Goal: Ask a question

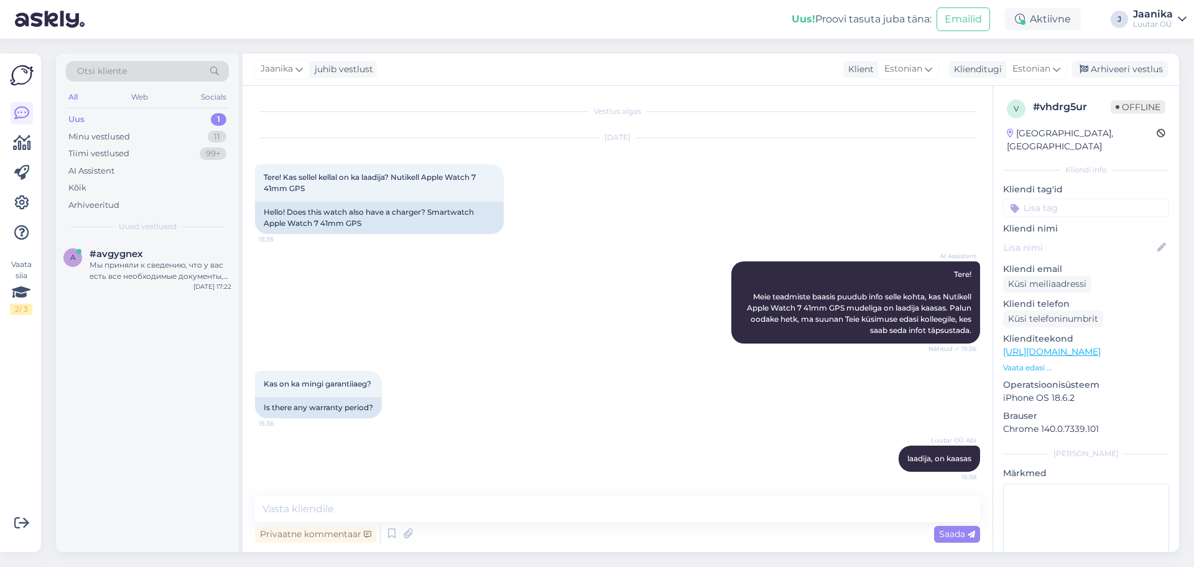
scroll to position [54, 0]
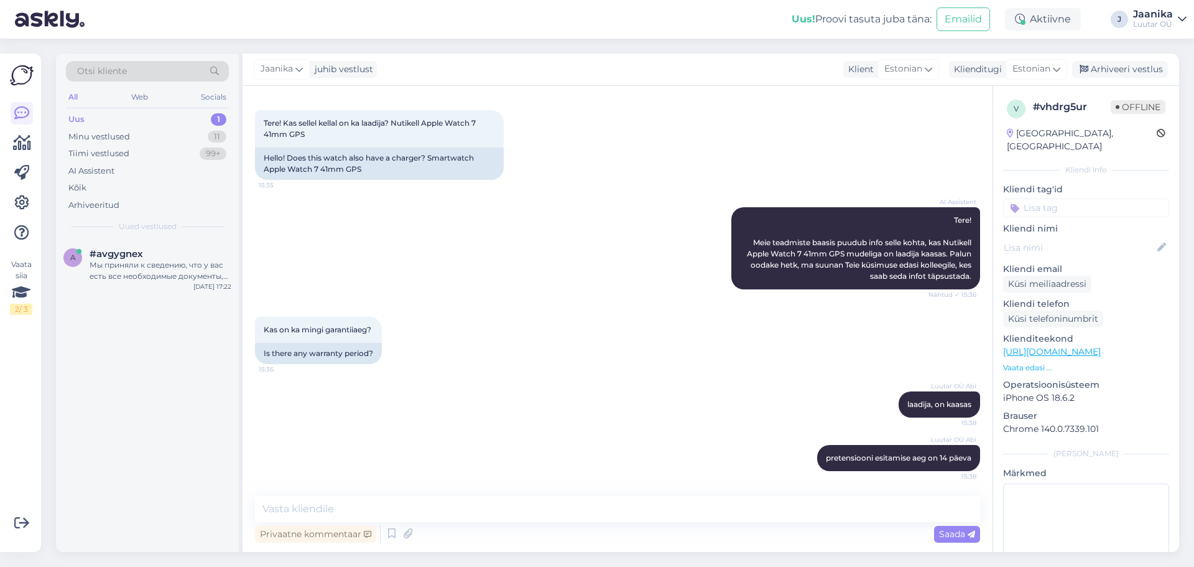
click at [104, 119] on div "Uus 1" at bounding box center [147, 119] width 163 height 17
click at [115, 275] on div "Мы приняли к сведению, что у вас есть все необходимые документы, оригинальный к…" at bounding box center [161, 270] width 142 height 22
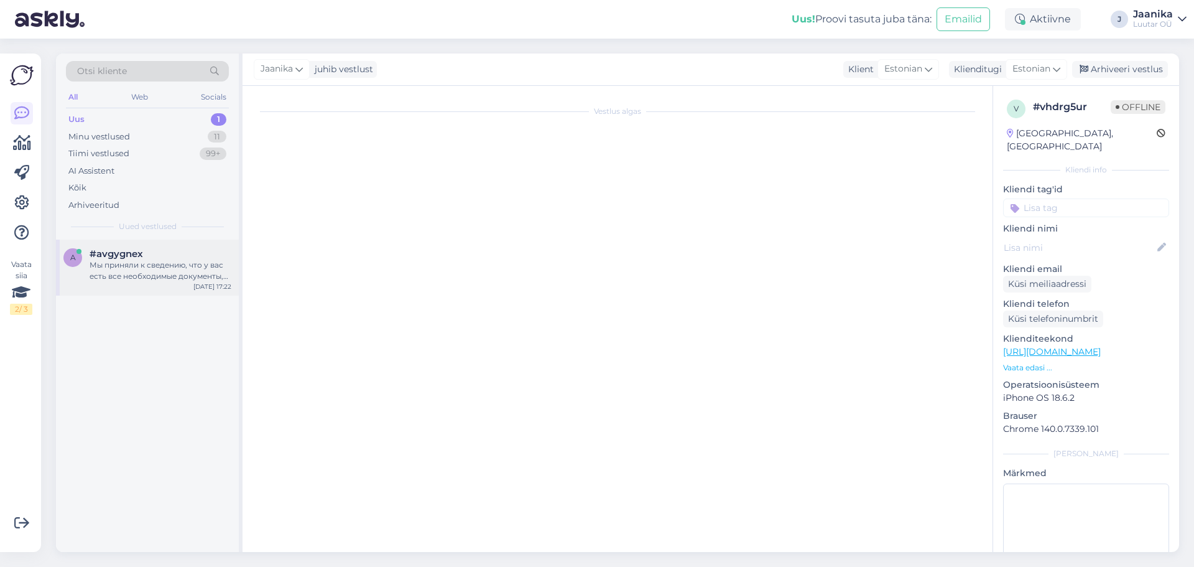
scroll to position [193, 0]
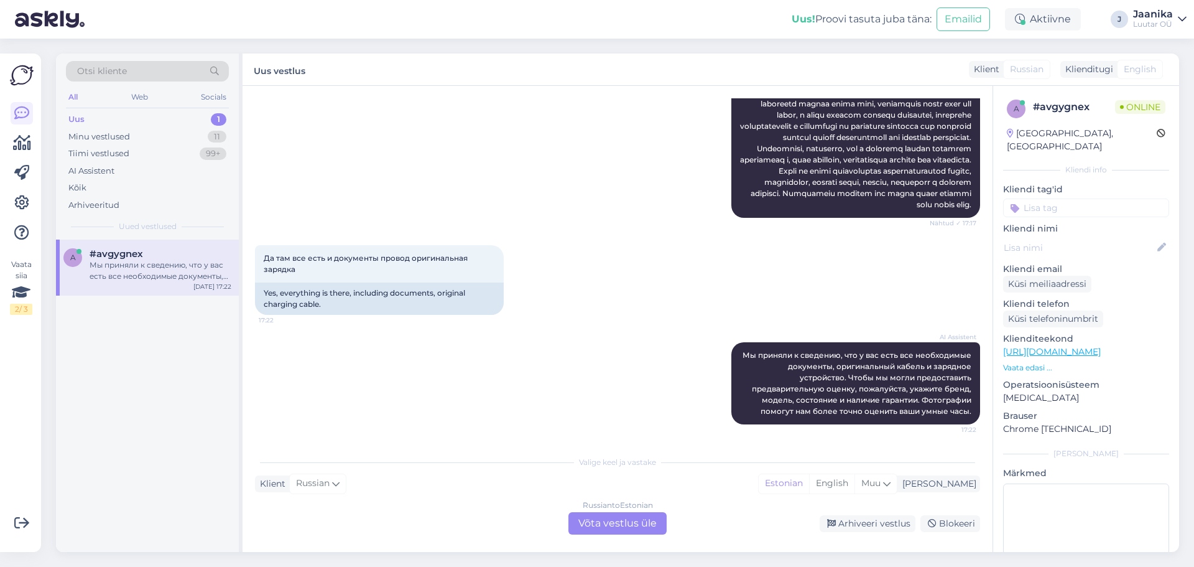
click at [608, 514] on div "Russian to Estonian Võta vestlus üle" at bounding box center [617, 523] width 98 height 22
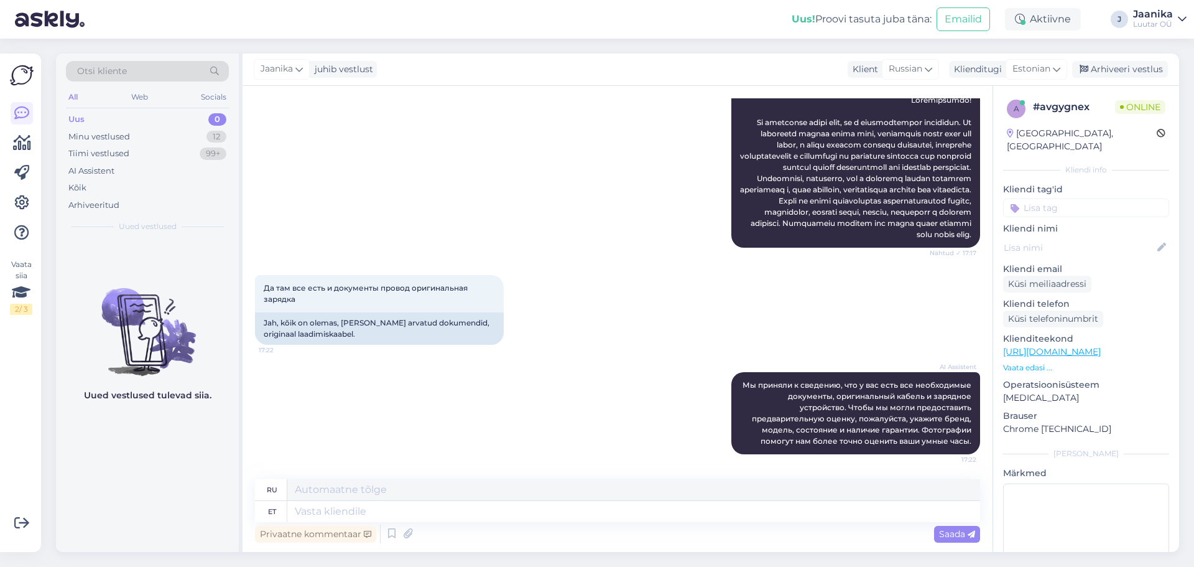
scroll to position [0, 0]
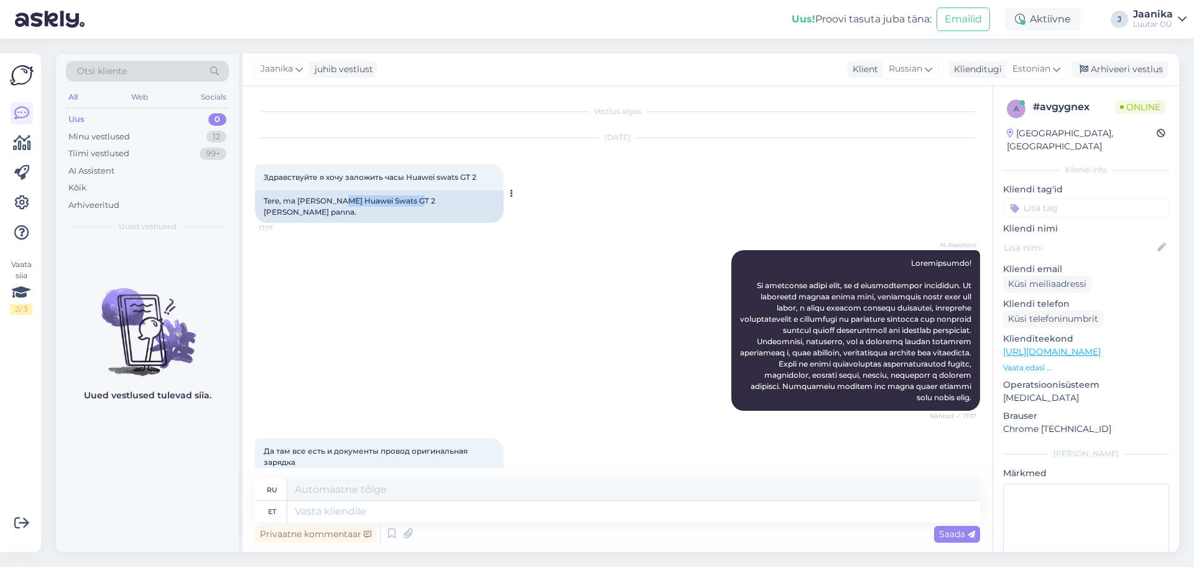
drag, startPoint x: 341, startPoint y: 199, endPoint x: 415, endPoint y: 205, distance: 74.2
click at [415, 205] on div "Tere, ma [PERSON_NAME] Huawei Swats GT 2 [PERSON_NAME] panna." at bounding box center [379, 206] width 249 height 32
copy div "Huawei Swats GT 2"
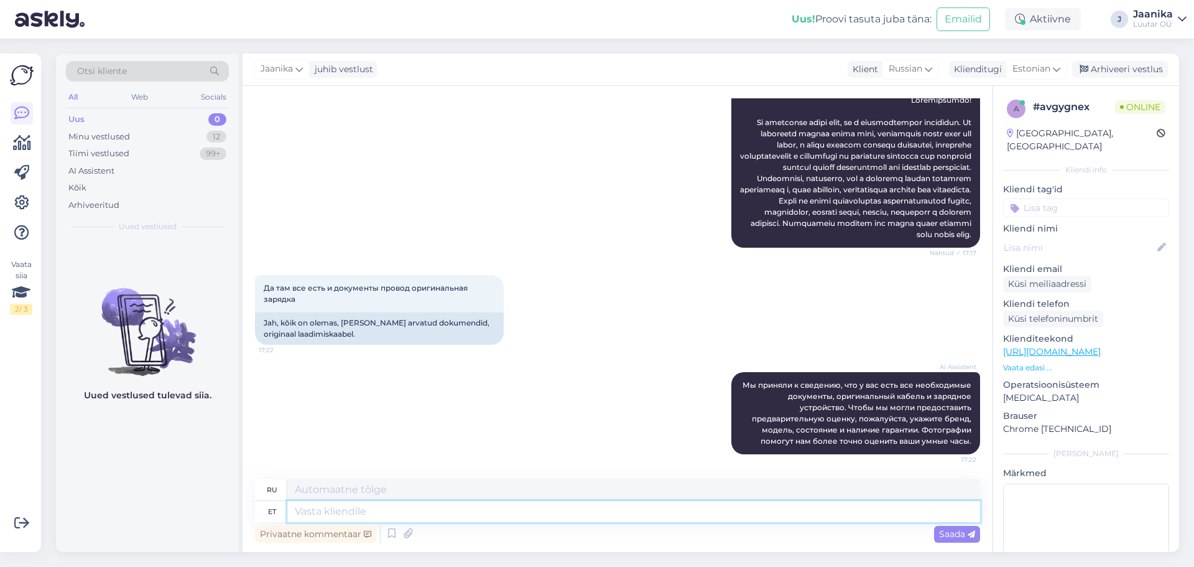
click at [350, 510] on textarea at bounding box center [633, 511] width 693 height 21
type textarea "Tere"
type textarea "Привет"
type textarea "T"
type textarea "t"
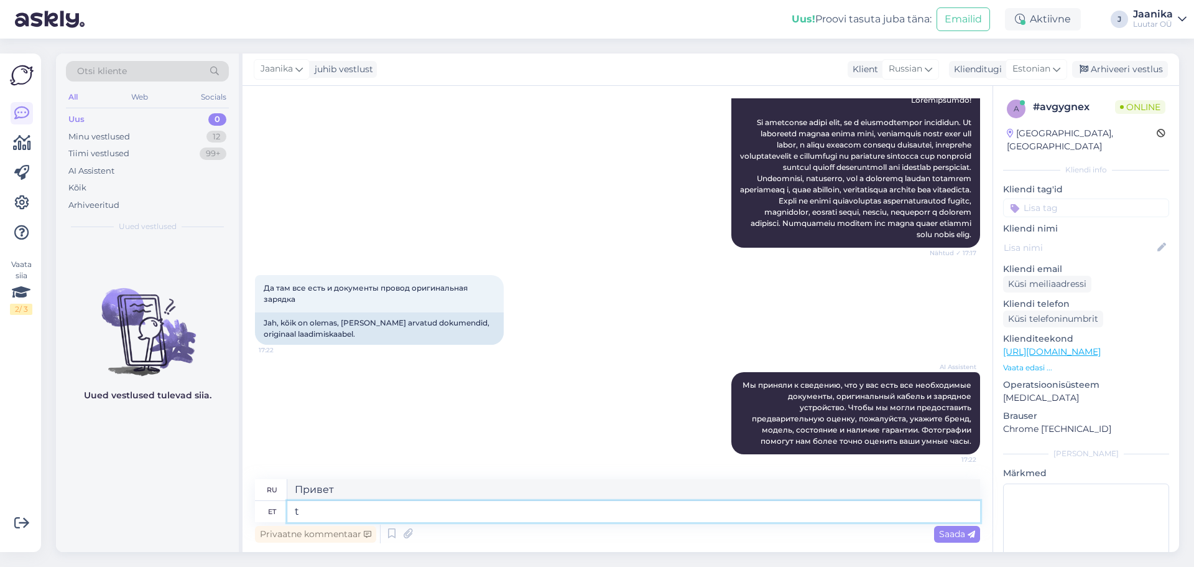
type textarea "т"
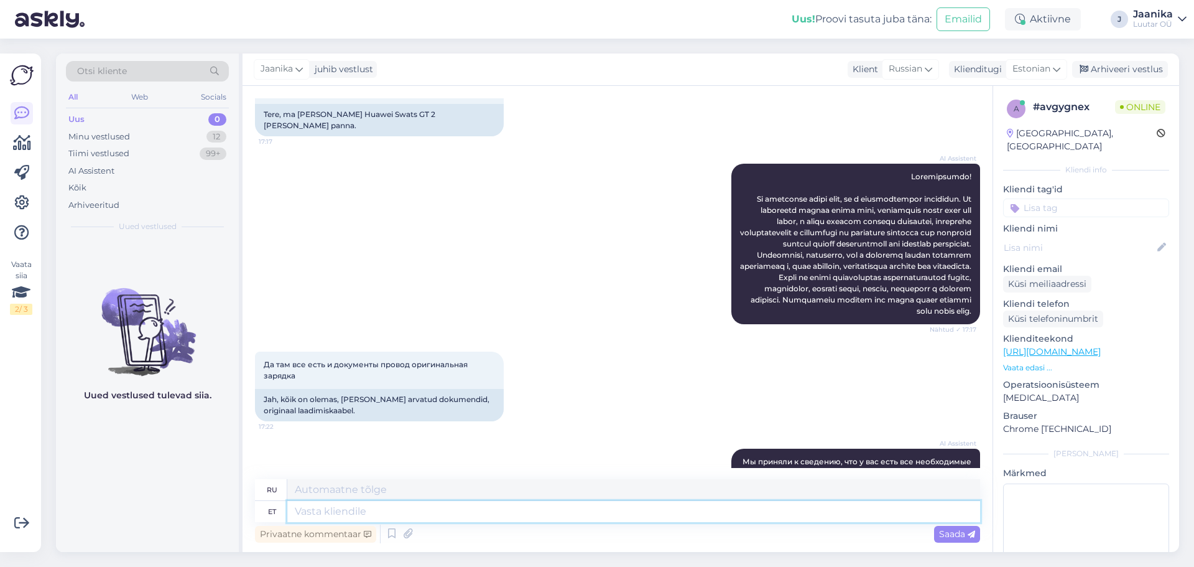
scroll to position [0, 0]
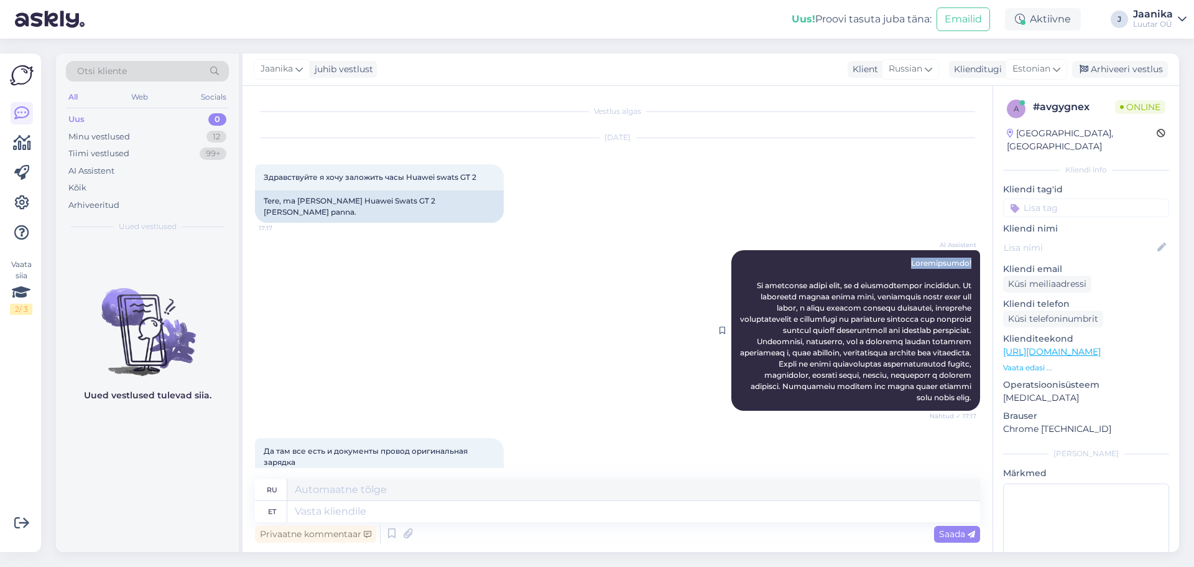
drag, startPoint x: 909, startPoint y: 252, endPoint x: 962, endPoint y: 253, distance: 53.5
click at [962, 253] on div "AI Assistent Nähtud ✓ 17:17" at bounding box center [855, 330] width 249 height 160
copy span "Здравствуйте!"
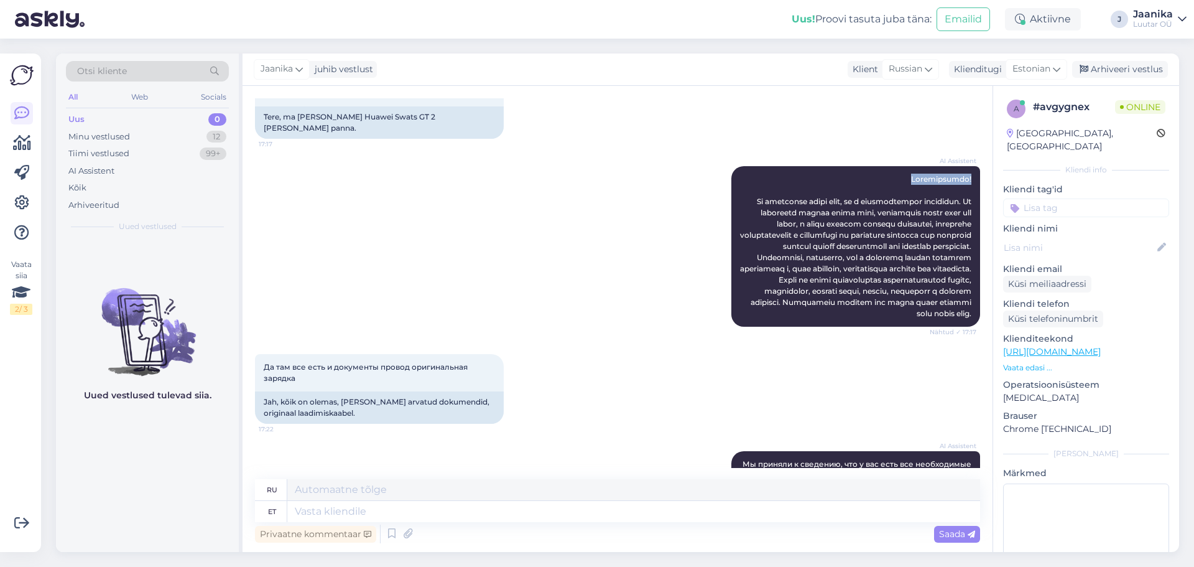
scroll to position [163, 0]
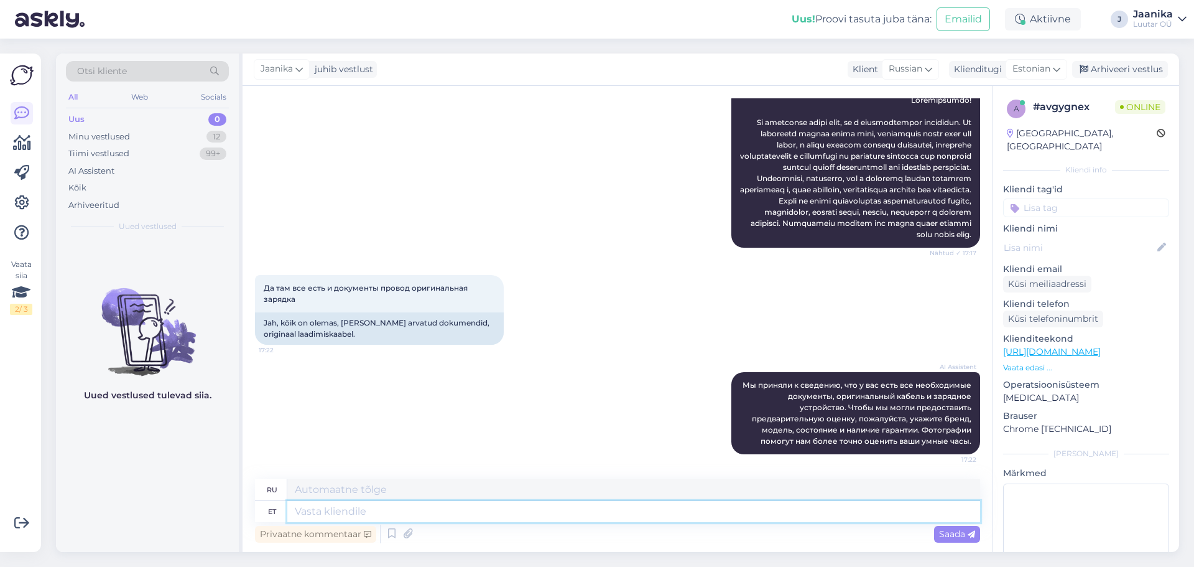
click at [330, 512] on textarea at bounding box center [633, 511] width 693 height 21
paste textarea "Здравствуйте!"
type textarea "Здравствуйте!"
type textarea "Привет!"
type textarea "Здравствуйте!"
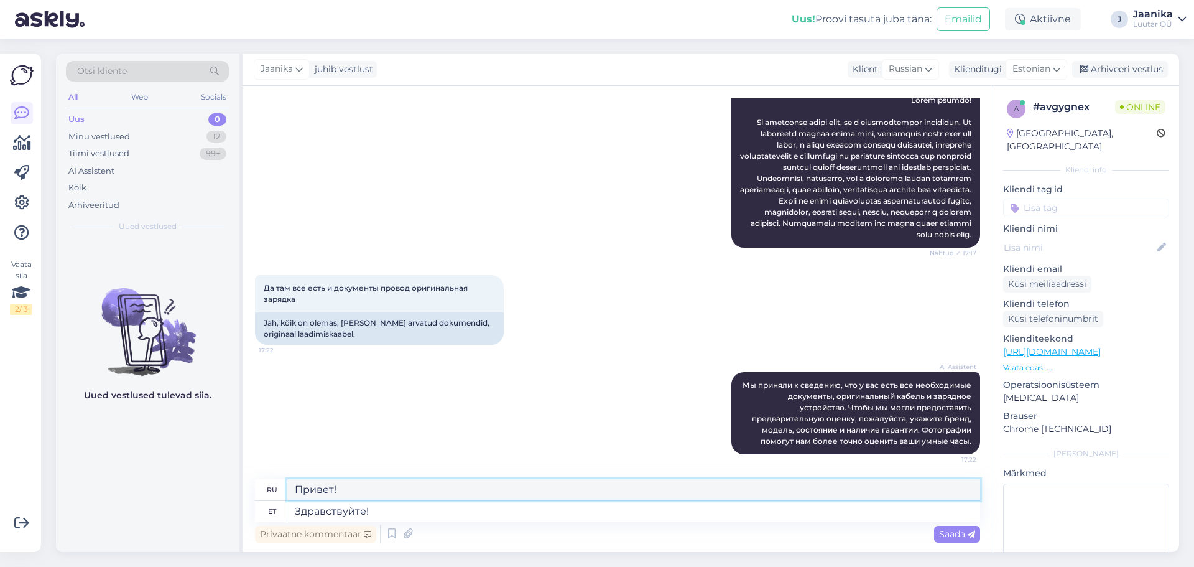
click at [378, 489] on textarea "Привет!" at bounding box center [633, 489] width 693 height 21
drag, startPoint x: 320, startPoint y: 490, endPoint x: 277, endPoint y: 489, distance: 42.9
click at [277, 489] on div "ru Привет!" at bounding box center [617, 490] width 725 height 22
paste textarea "дравствуйте"
type textarea "Здравствуйте!"
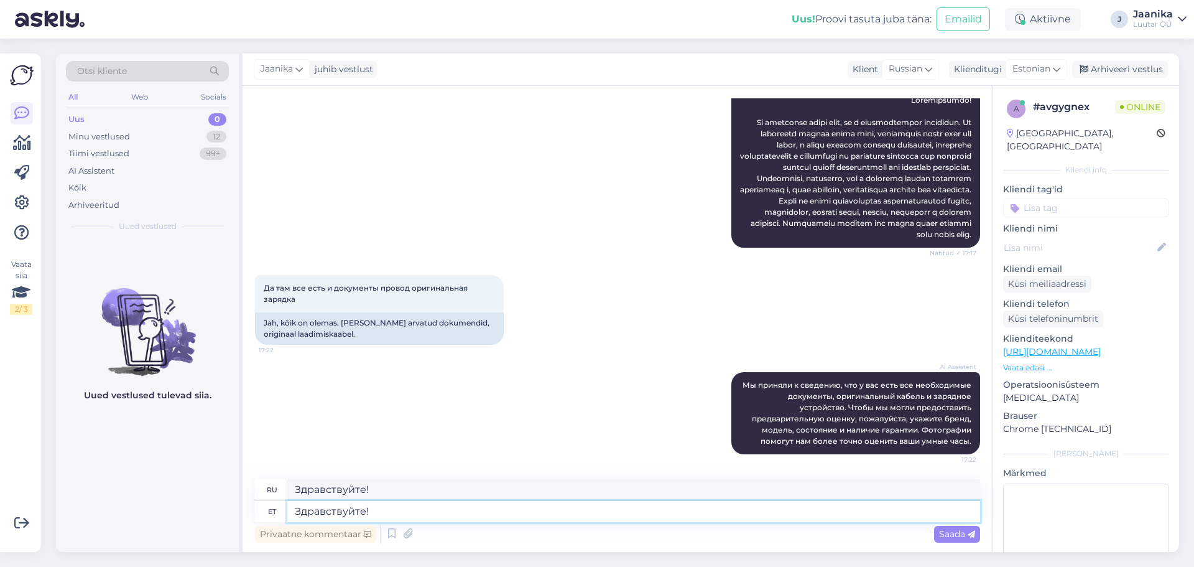
drag, startPoint x: 372, startPoint y: 514, endPoint x: 294, endPoint y: 506, distance: 78.8
click at [293, 506] on textarea "Здравствуйте!" at bounding box center [633, 511] width 693 height 21
click at [376, 489] on textarea at bounding box center [633, 489] width 693 height 21
click at [357, 511] on textarea at bounding box center [633, 511] width 693 height 21
type textarea "Tervist"
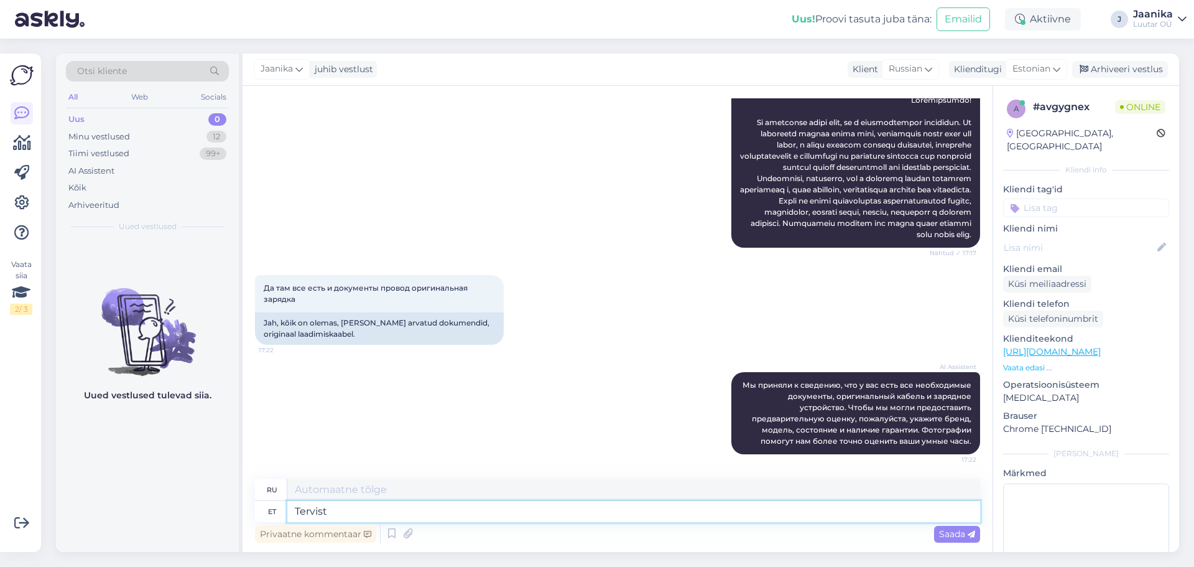
type textarea "Здоровье"
type textarea "Tervist"
drag, startPoint x: 346, startPoint y: 488, endPoint x: 276, endPoint y: 485, distance: 70.3
click at [276, 485] on div "ru Здоровье" at bounding box center [617, 490] width 725 height 22
drag, startPoint x: 337, startPoint y: 511, endPoint x: 252, endPoint y: 510, distance: 84.6
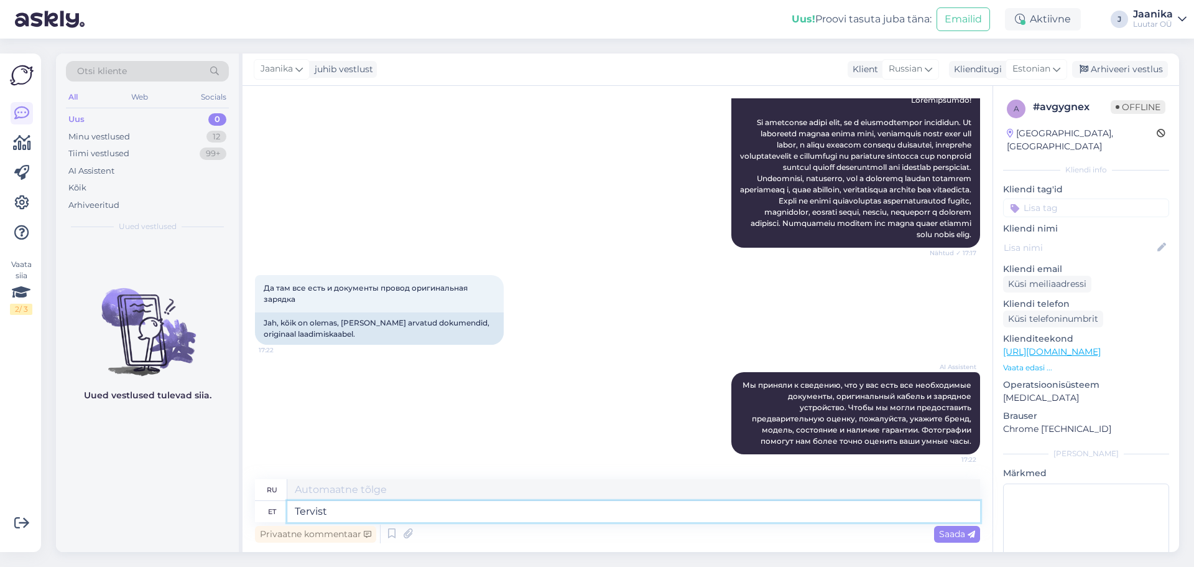
click at [252, 510] on div "Vestlus algas [DATE] Здравствуйте я хочу заложить часы Huawei swats GT 2 17:17 …" at bounding box center [618, 319] width 750 height 466
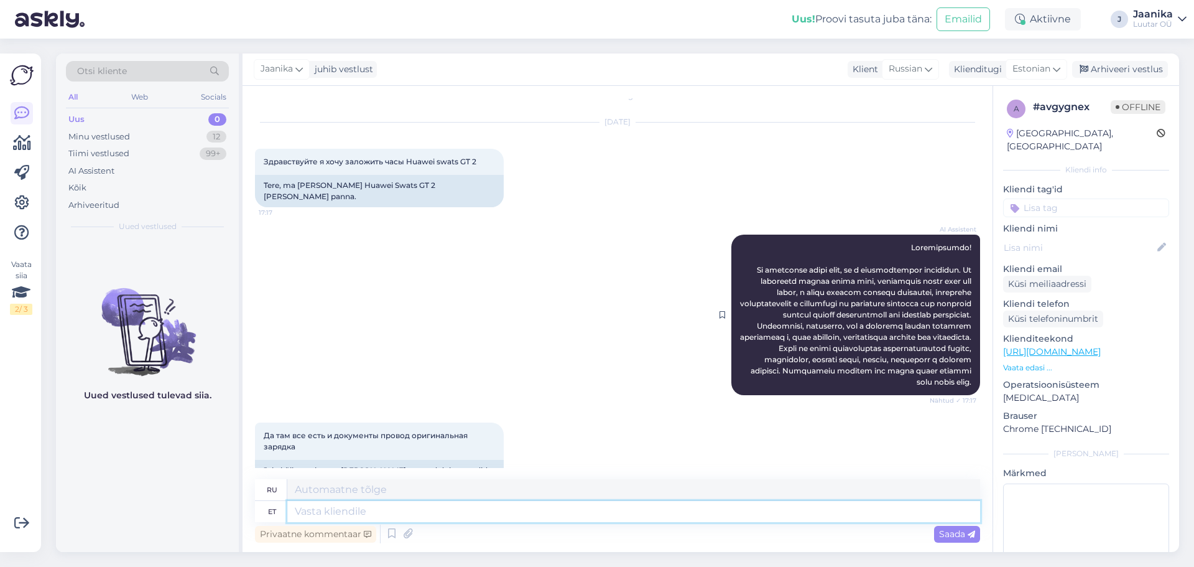
scroll to position [0, 0]
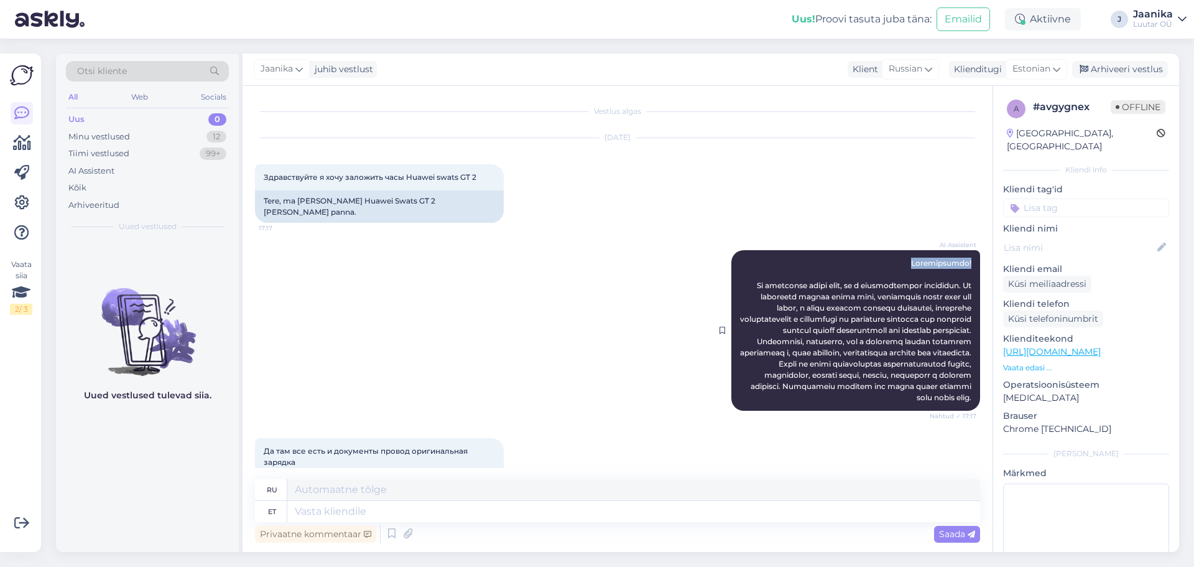
drag, startPoint x: 904, startPoint y: 250, endPoint x: 963, endPoint y: 251, distance: 59.7
click at [963, 251] on div "AI Assistent Nähtud ✓ 17:17" at bounding box center [855, 330] width 249 height 160
copy span "Здравствуйте!"
click at [379, 514] on textarea at bounding box center [633, 511] width 693 height 21
paste textarea "Здравствуйте!"
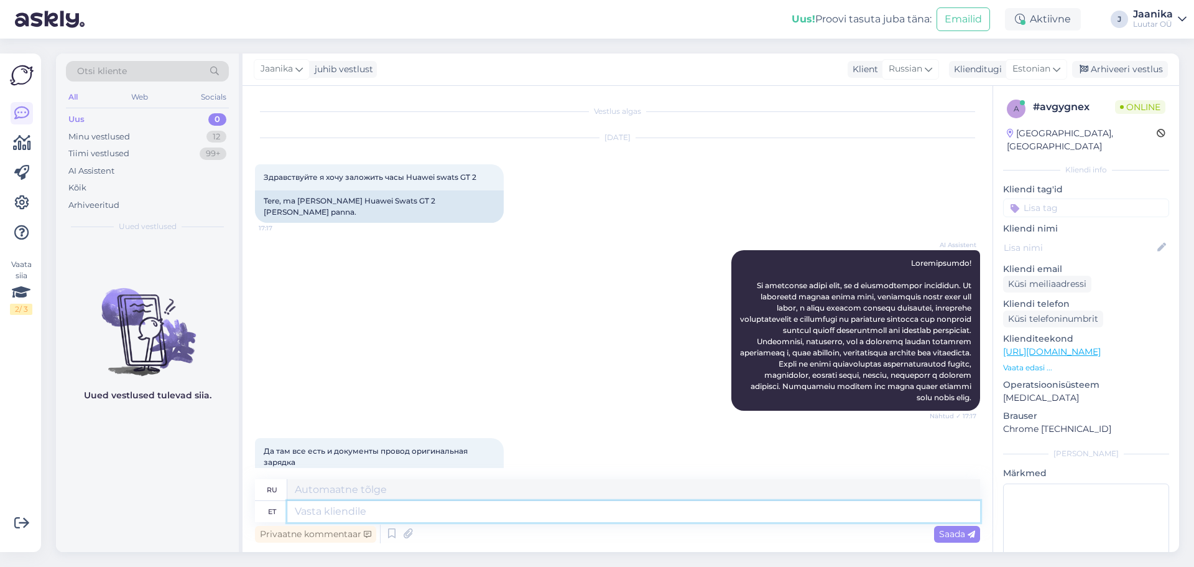
type textarea "Здравствуйте!"
type textarea "Привет!"
type textarea "Здравствуйте!"
drag, startPoint x: 316, startPoint y: 489, endPoint x: 271, endPoint y: 491, distance: 45.4
click at [271, 491] on div "ru Привет!" at bounding box center [617, 490] width 725 height 22
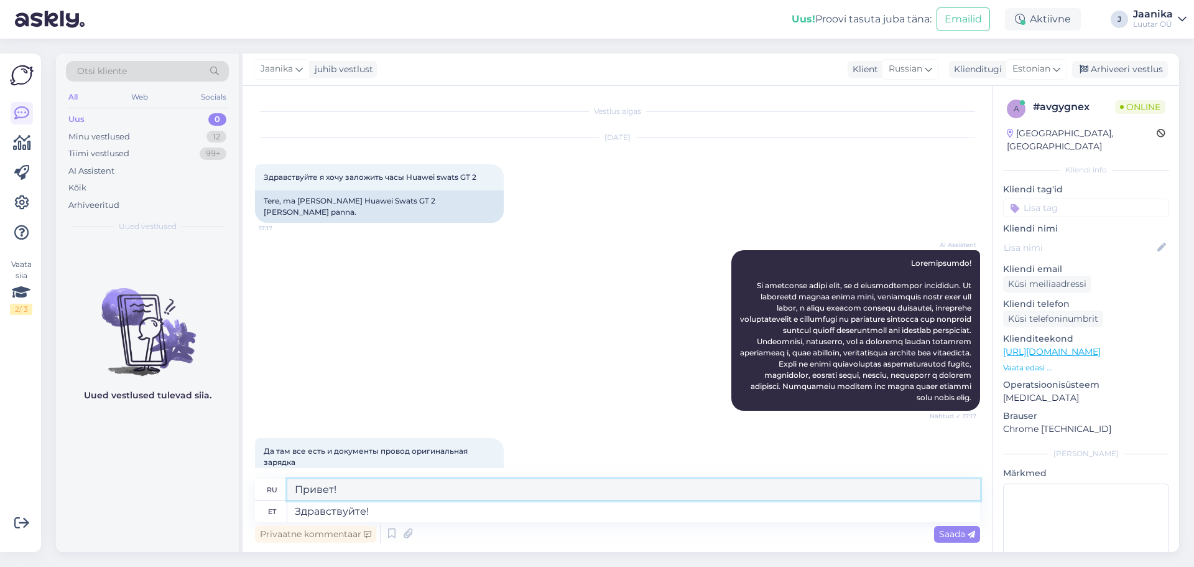
paste textarea "дравствуйте"
type textarea "Здравствуйте!"
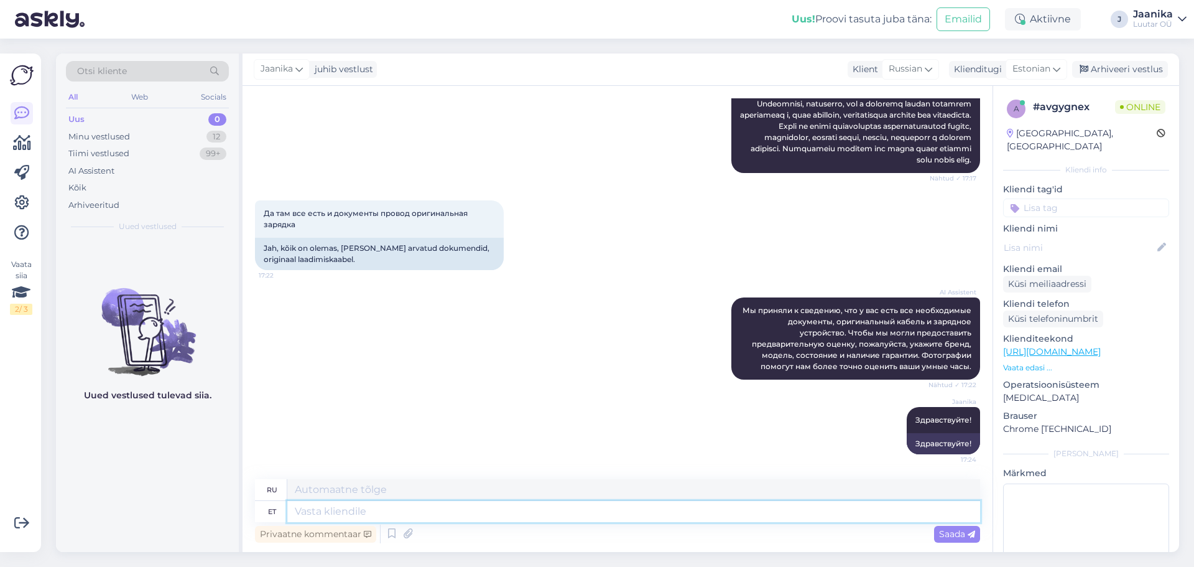
click at [320, 514] on textarea at bounding box center [633, 511] width 693 height 21
click at [665, 514] on textarea at bounding box center [633, 511] width 693 height 21
type textarea "kahjus"
type textarea "вред"
type textarea "kahjuks a"
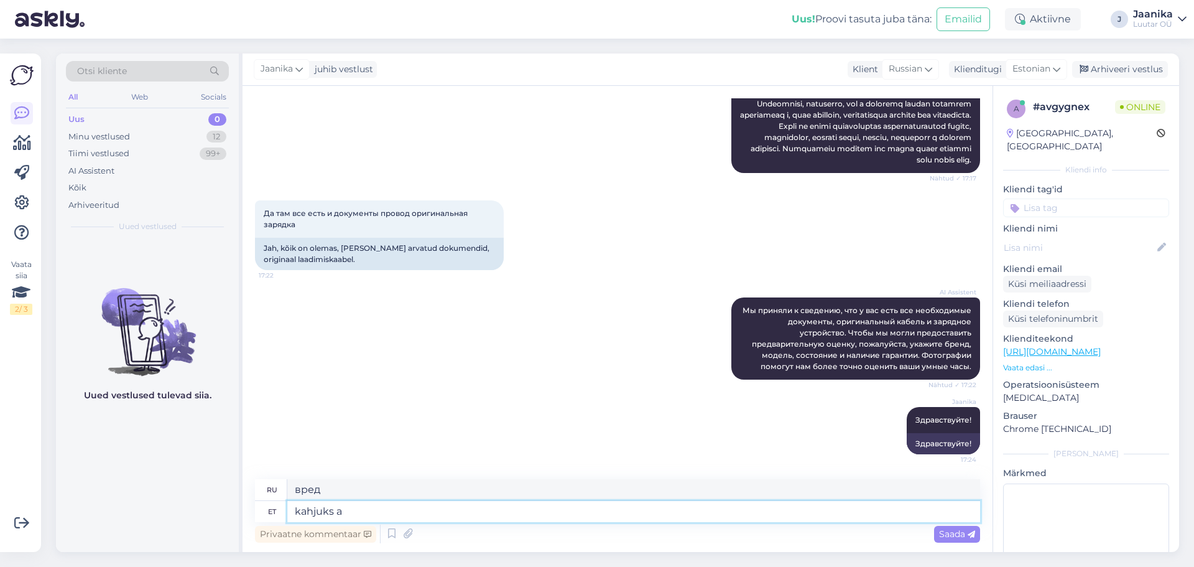
type textarea "к сожалению"
type textarea "kahjuks antu"
type textarea "к сожалению, данный"
type textarea "kahjuks [PERSON_NAME] m"
type textarea "к сожалению, часы были сломаны"
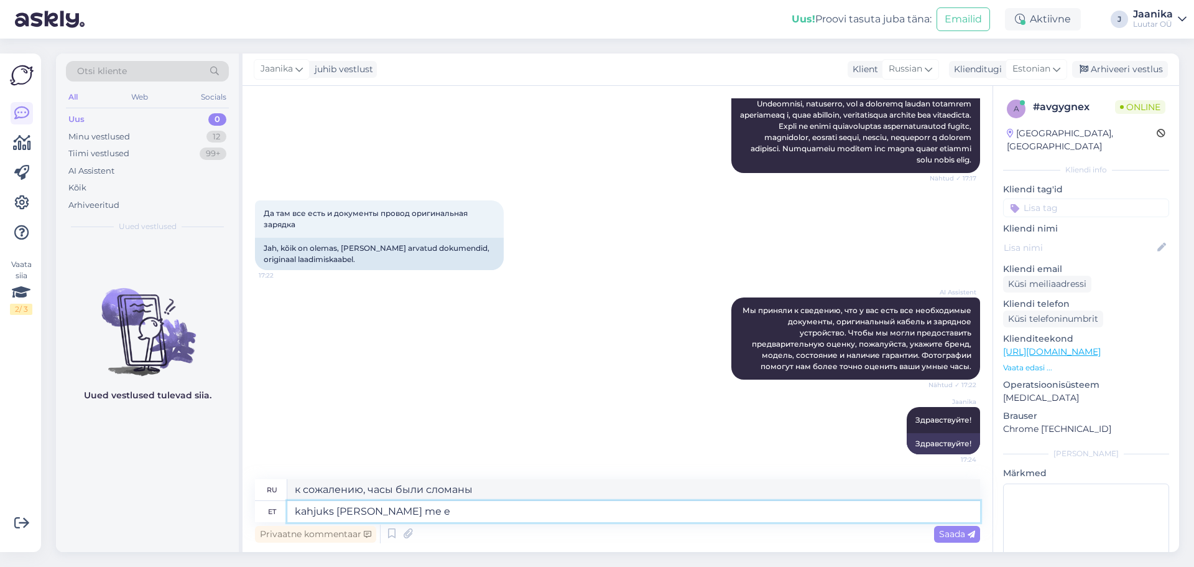
type textarea "kahjuks [PERSON_NAME] me ei"
type textarea "К сожалению, нам дали время."
type textarea "kahjuks [PERSON_NAME] me ei v"
type textarea "К сожалению, у нас нет часов."
type textarea "kahjuks [PERSON_NAME] me ei võta"
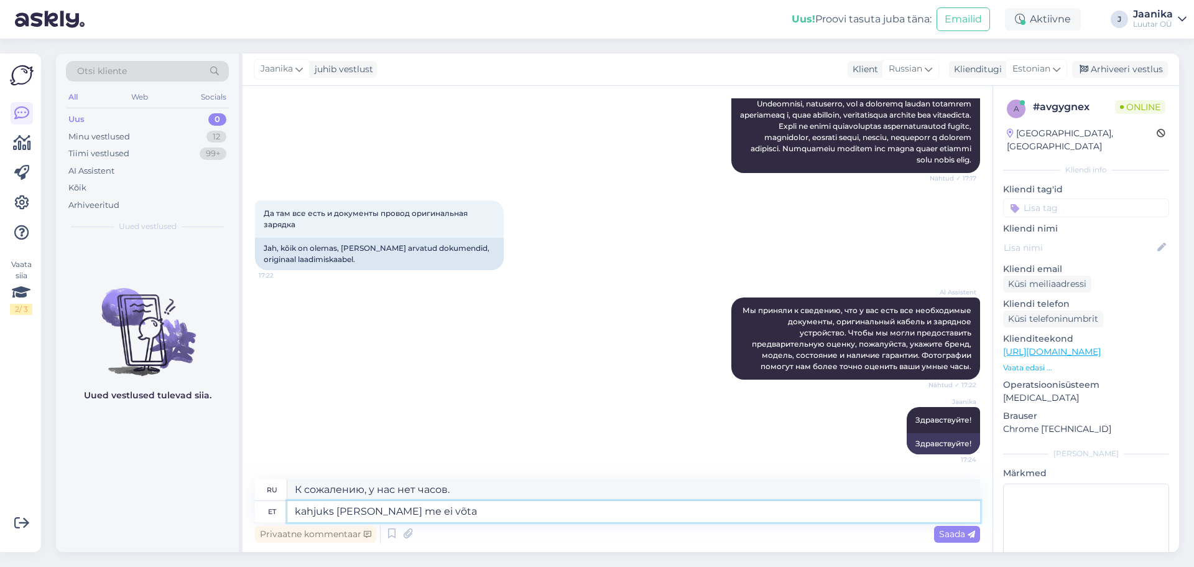
type textarea "К сожалению, данные часы мы не принимаем."
type textarea "kahjuks [PERSON_NAME] me ei [PERSON_NAME]"
type textarea "К сожалению, данные часы мы больше не принимаем."
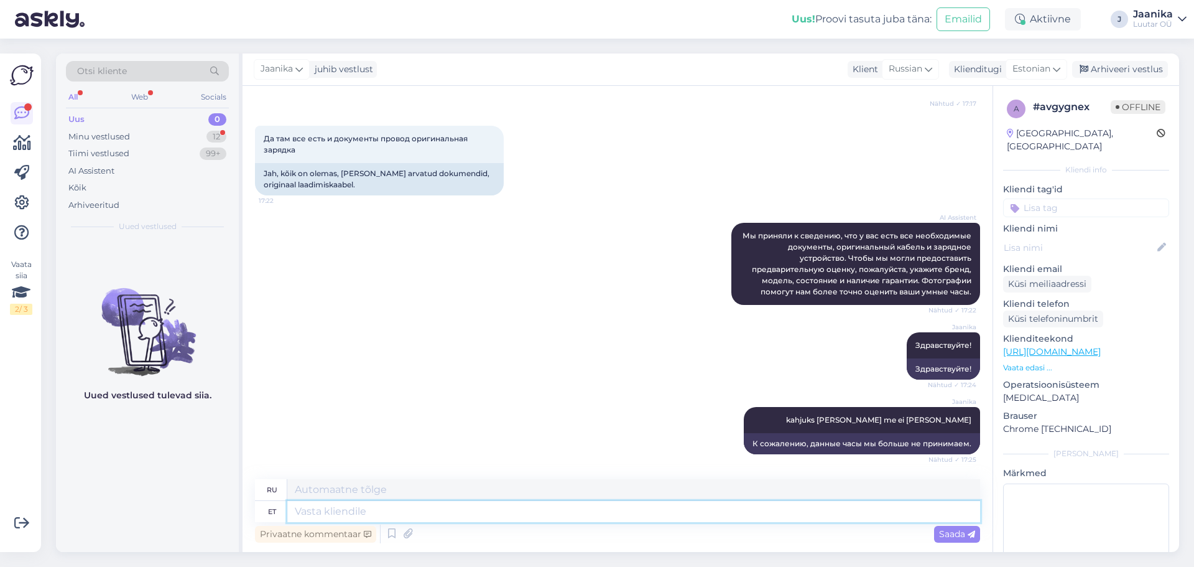
scroll to position [387, 0]
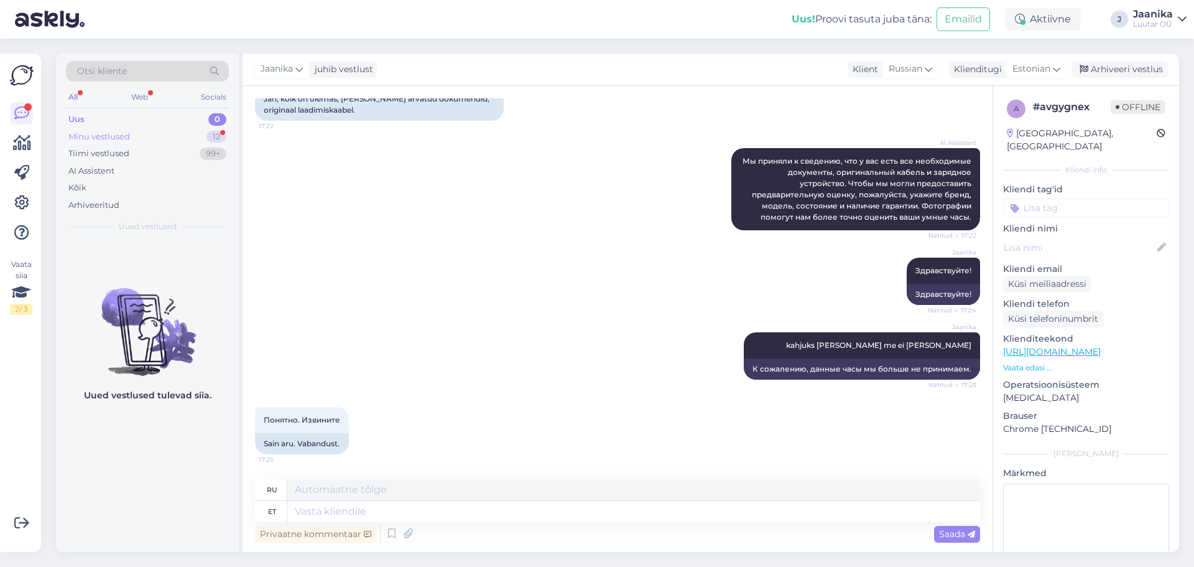
click at [127, 136] on div "Minu vestlused" at bounding box center [99, 137] width 62 height 12
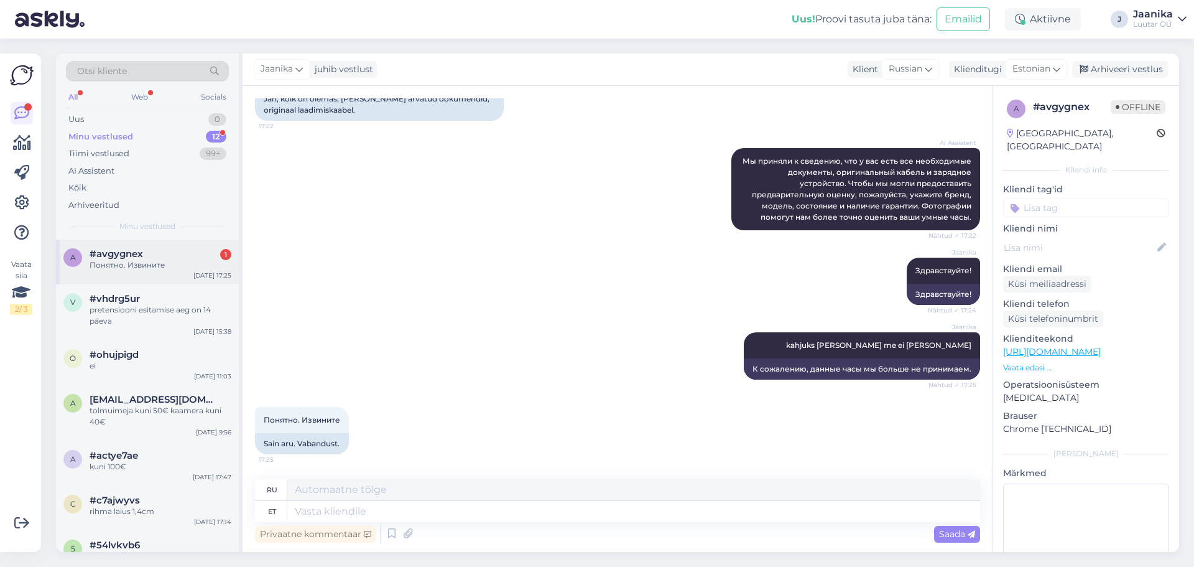
drag, startPoint x: 146, startPoint y: 262, endPoint x: 154, endPoint y: 266, distance: 9.5
click at [146, 262] on div "Понятно. Извините" at bounding box center [161, 264] width 142 height 11
click at [86, 121] on div "Uus 0" at bounding box center [147, 119] width 163 height 17
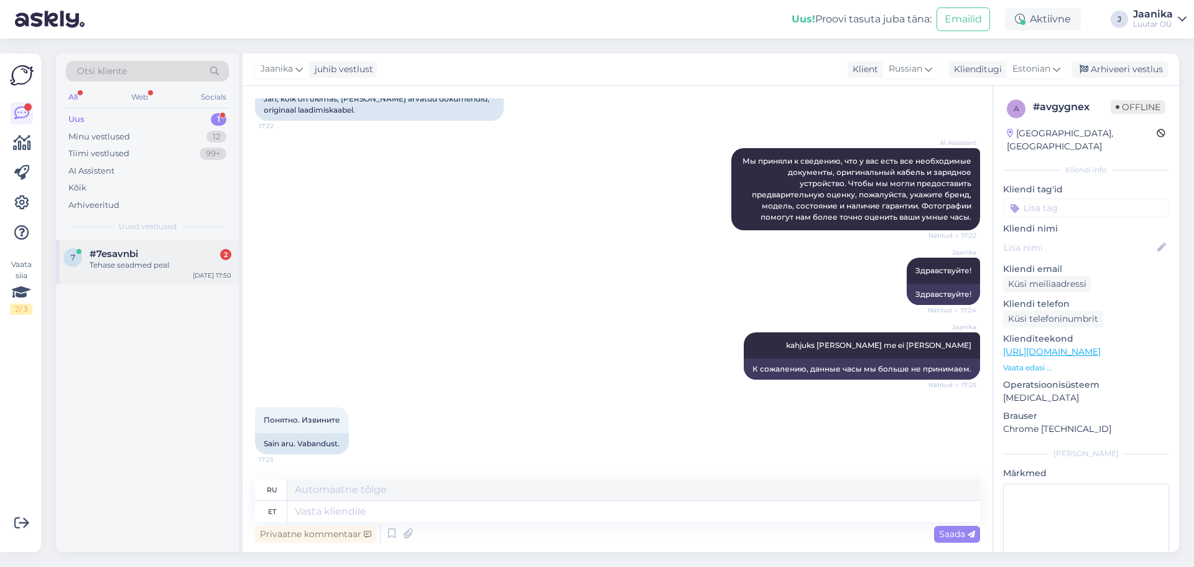
click at [120, 264] on div "Tehase seadmed peal" at bounding box center [161, 264] width 142 height 11
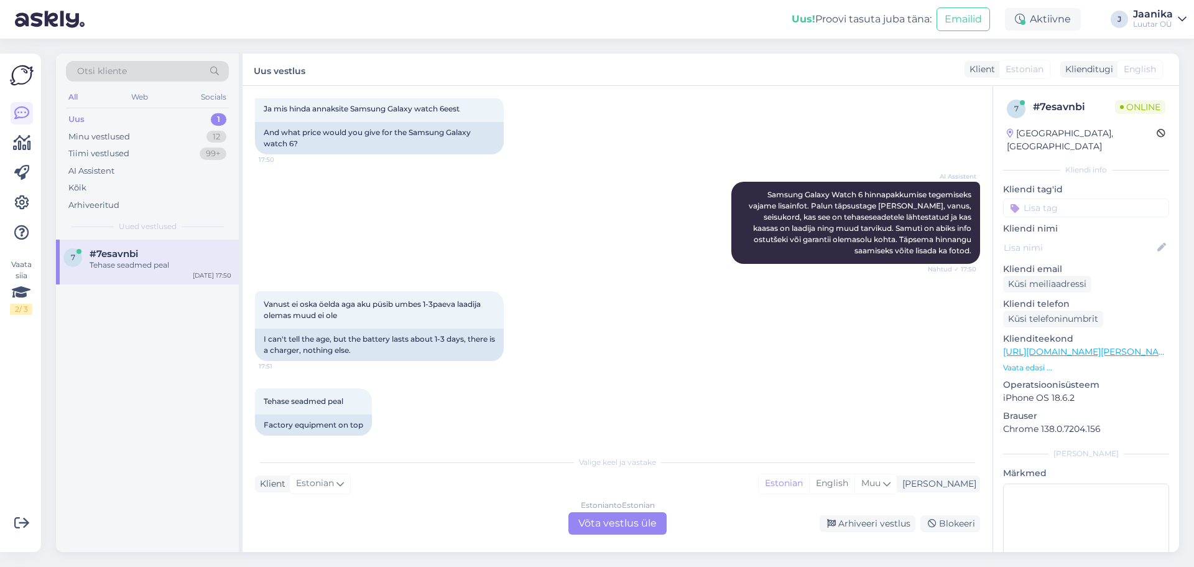
click at [654, 521] on div "Estonian to Estonian Võta vestlus üle" at bounding box center [617, 523] width 98 height 22
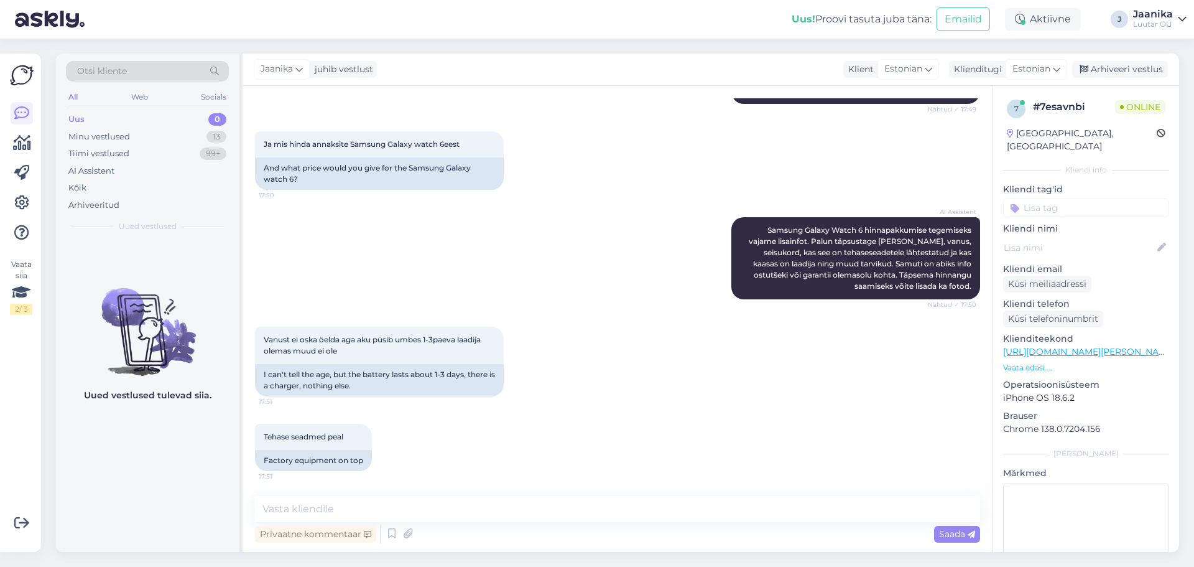
scroll to position [529, 0]
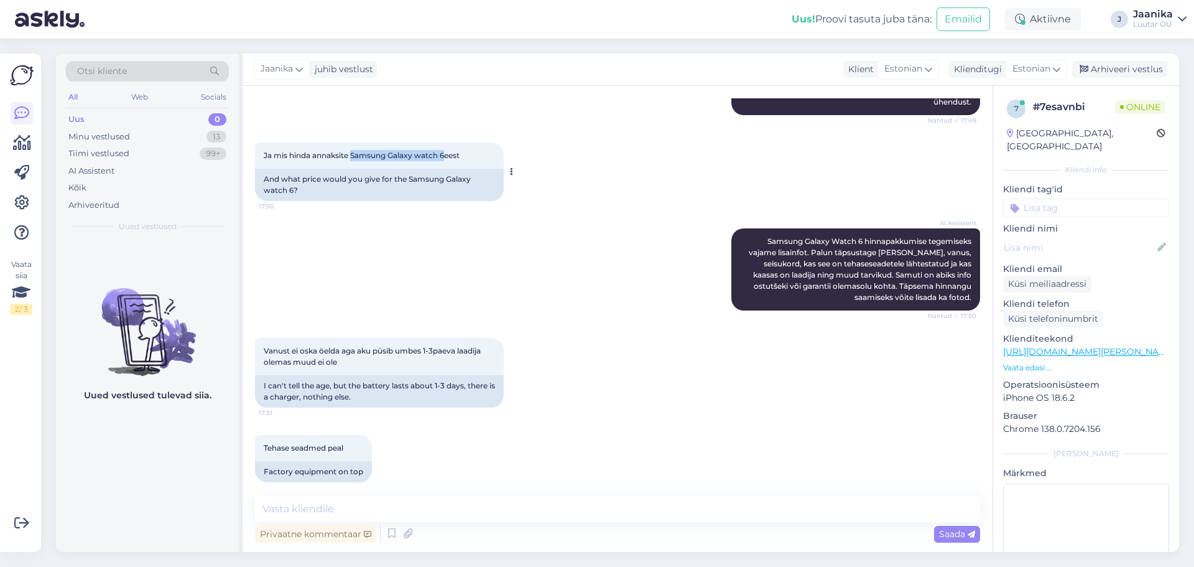
drag, startPoint x: 353, startPoint y: 142, endPoint x: 448, endPoint y: 154, distance: 95.8
click at [448, 153] on div "Ja mis hinda annaksite Samsung Galaxy watch 6eest 17:50" at bounding box center [379, 155] width 249 height 26
copy span "Samsung Galaxy watch 6"
click at [417, 506] on textarea at bounding box center [617, 509] width 725 height 26
type textarea "Tere!"
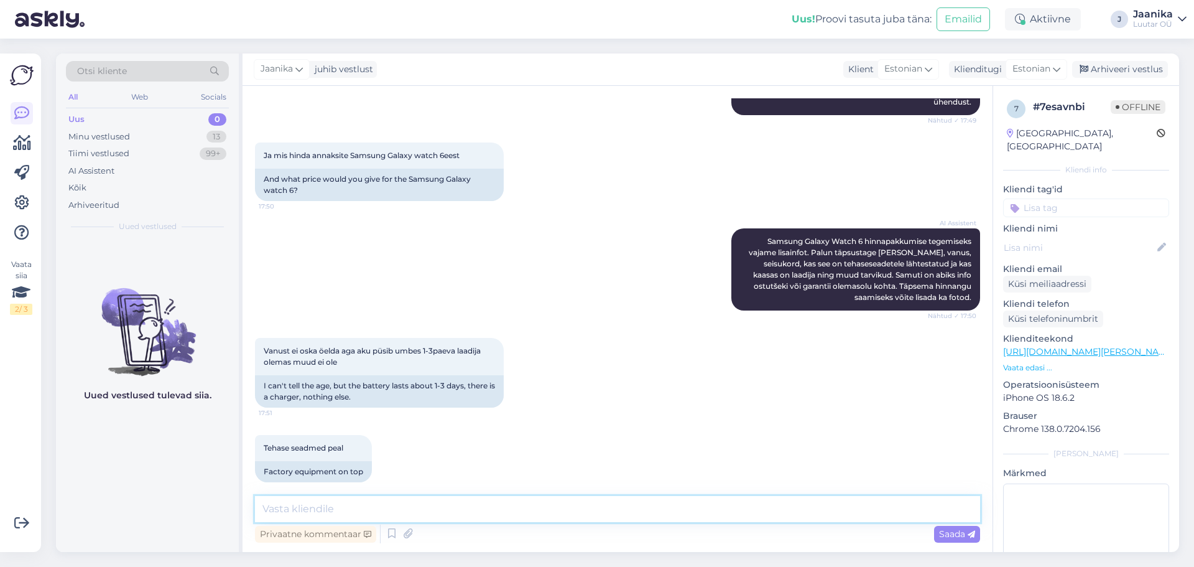
scroll to position [583, 0]
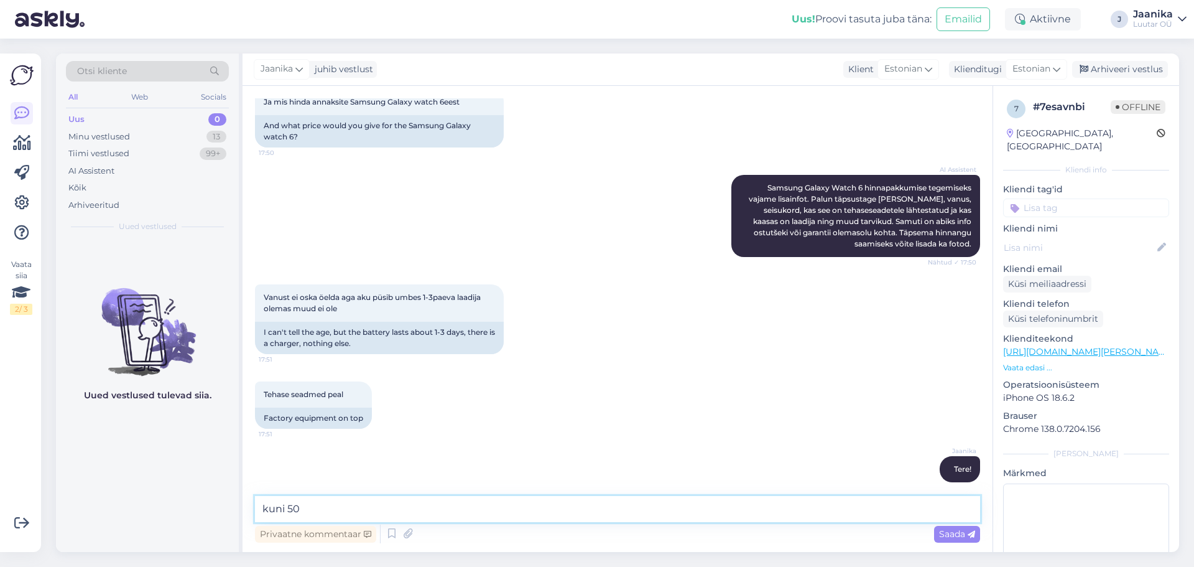
type textarea "kuni 50€"
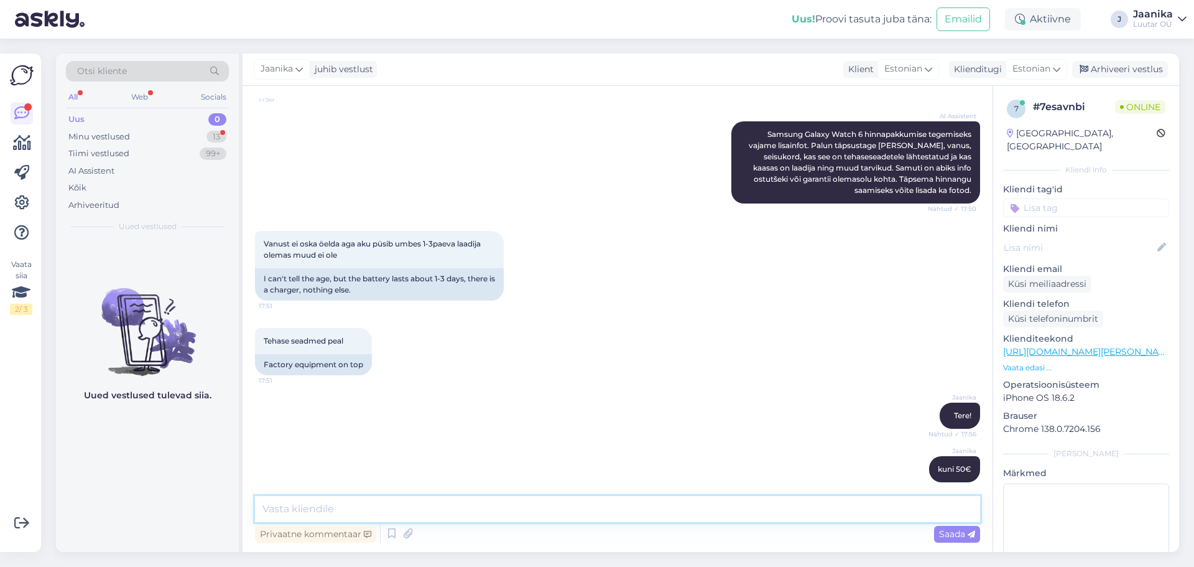
scroll to position [690, 0]
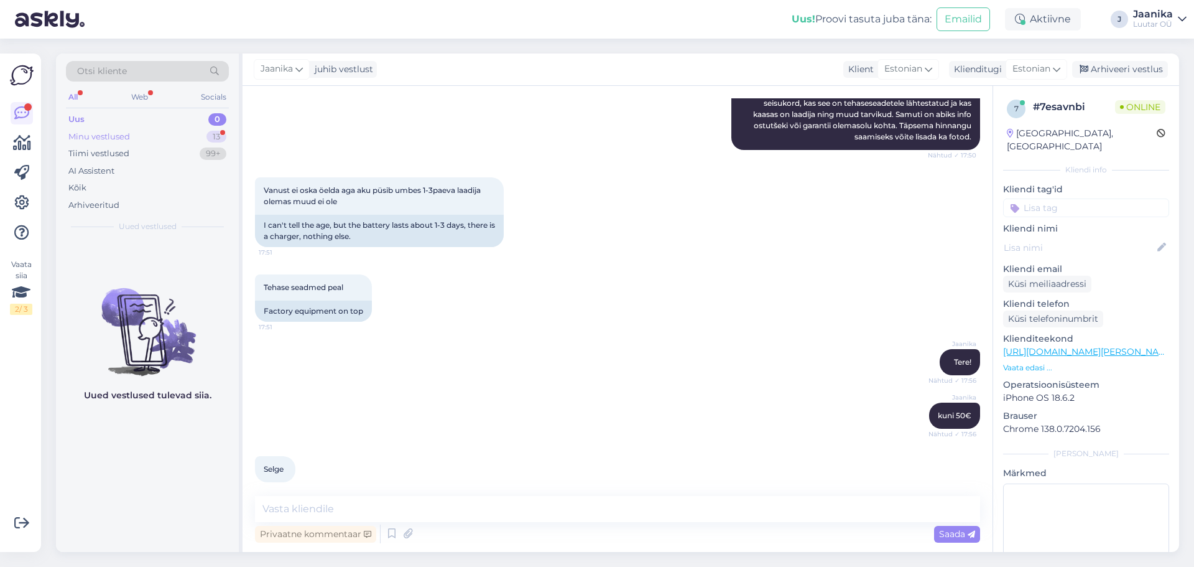
click at [123, 135] on div "Minu vestlused" at bounding box center [99, 137] width 62 height 12
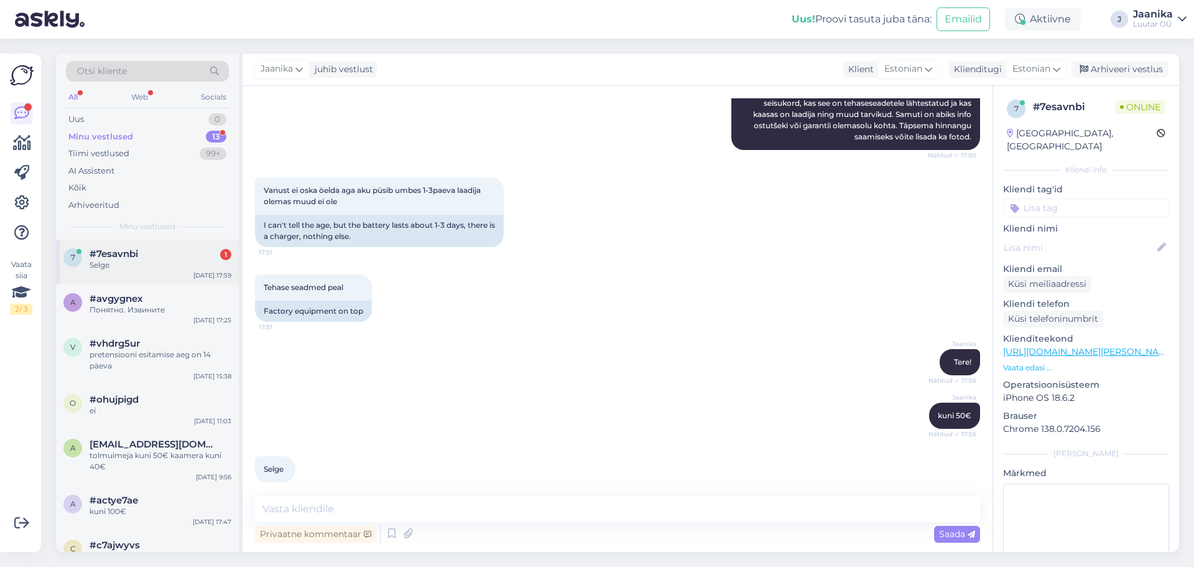
click at [117, 254] on span "#7esavnbi" at bounding box center [114, 253] width 49 height 11
click at [96, 136] on div "Minu vestlused" at bounding box center [100, 137] width 65 height 12
